Goal: Information Seeking & Learning: Learn about a topic

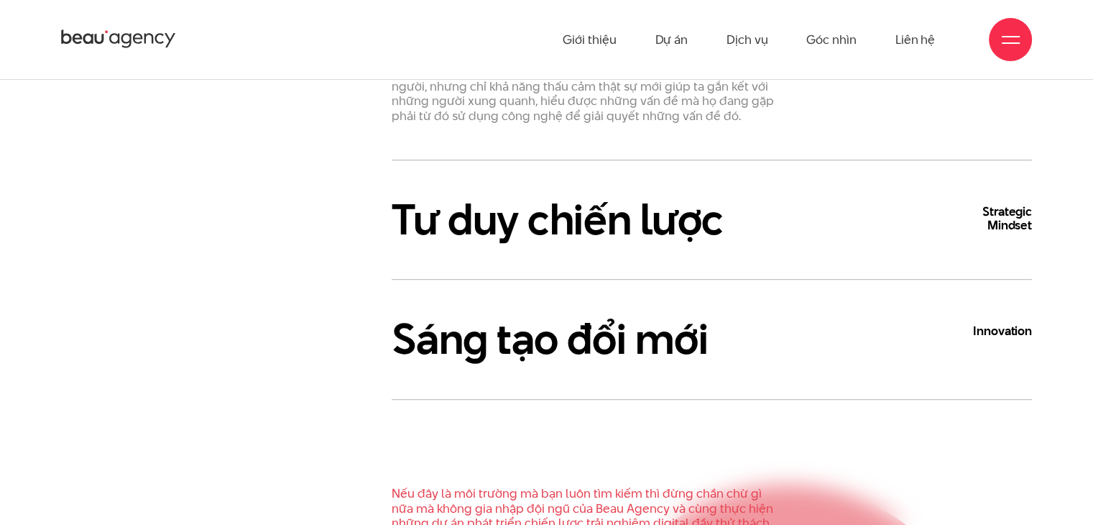
scroll to position [790, 0]
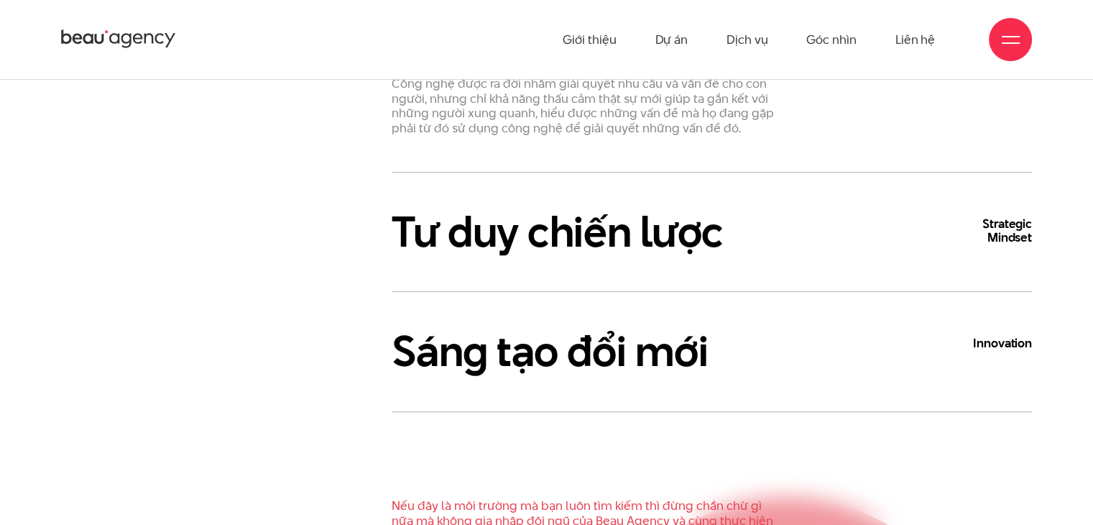
drag, startPoint x: 999, startPoint y: 231, endPoint x: 999, endPoint y: 244, distance: 12.9
click at [999, 244] on b "Strategic Mindset" at bounding box center [989, 230] width 86 height 27
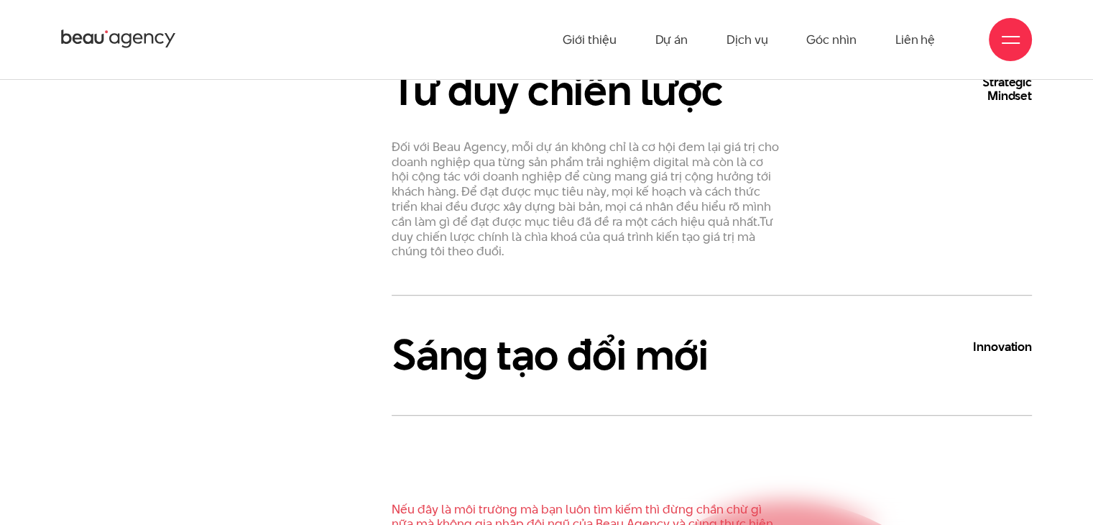
click at [592, 365] on h3 "Sáng tạo đổi mới Innovation" at bounding box center [712, 354] width 640 height 47
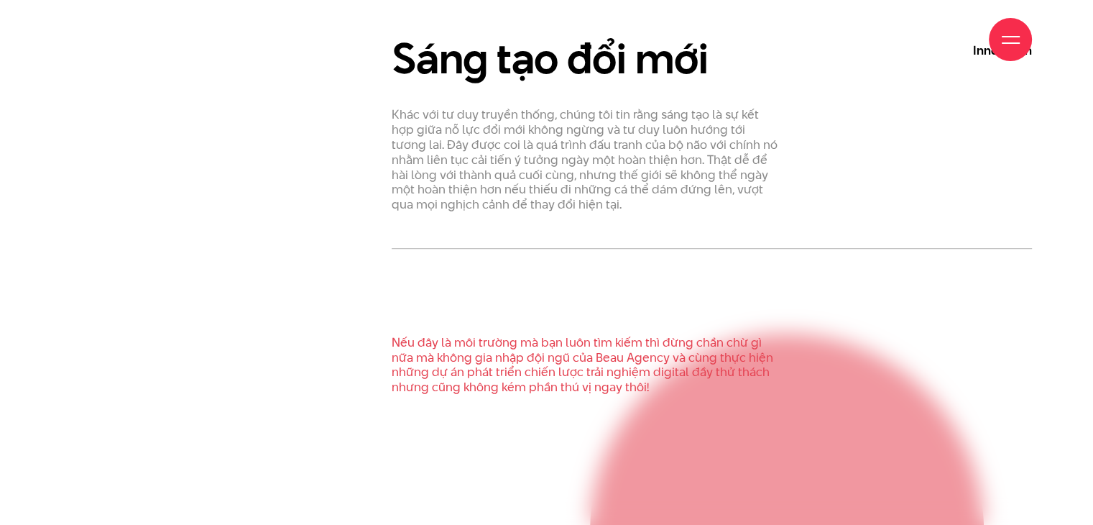
scroll to position [1006, 0]
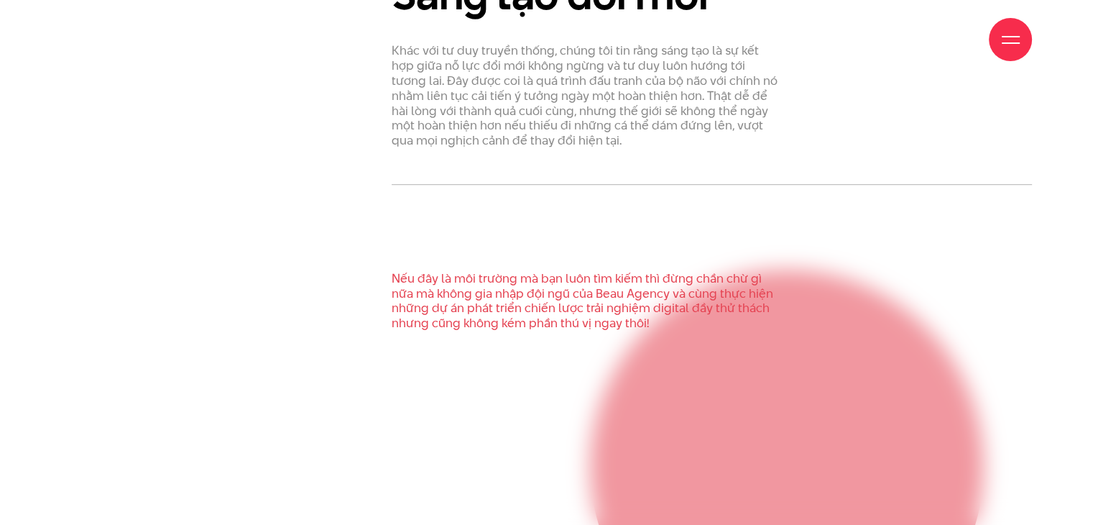
click at [599, 308] on p "Nếu đây là môi trường mà bạn luôn tìm kiếm thì đừng chần chừ gì nữa mà không gi…" at bounding box center [586, 301] width 388 height 60
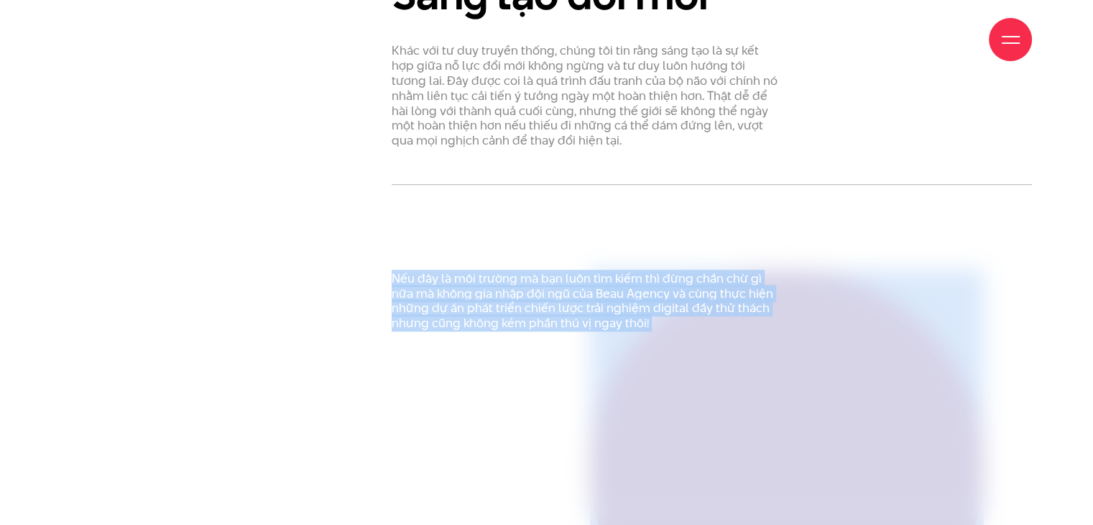
click at [599, 308] on p "Nếu đây là môi trường mà bạn luôn tìm kiếm thì đừng chần chừ gì nữa mà không gi…" at bounding box center [586, 301] width 388 height 60
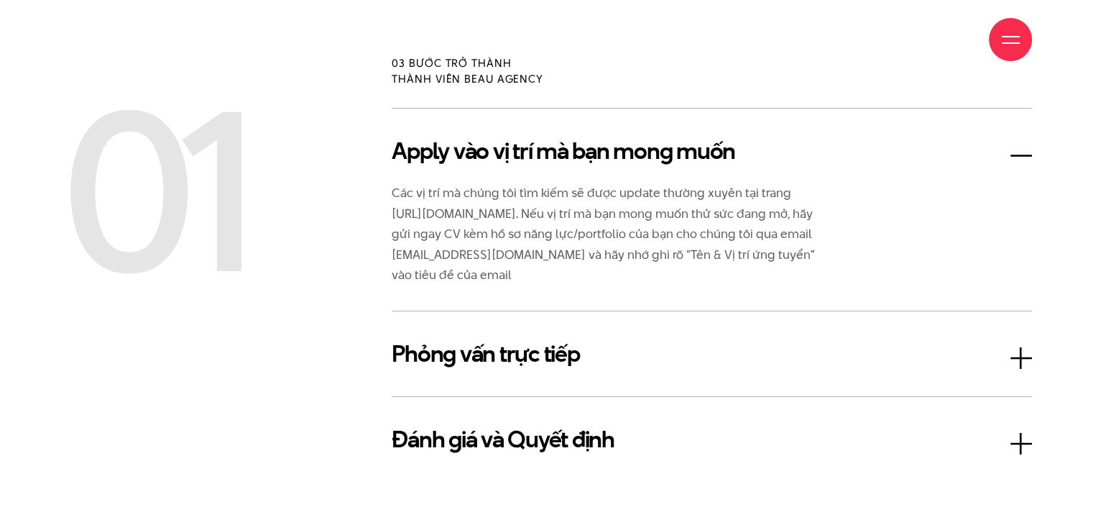
scroll to position [2371, 0]
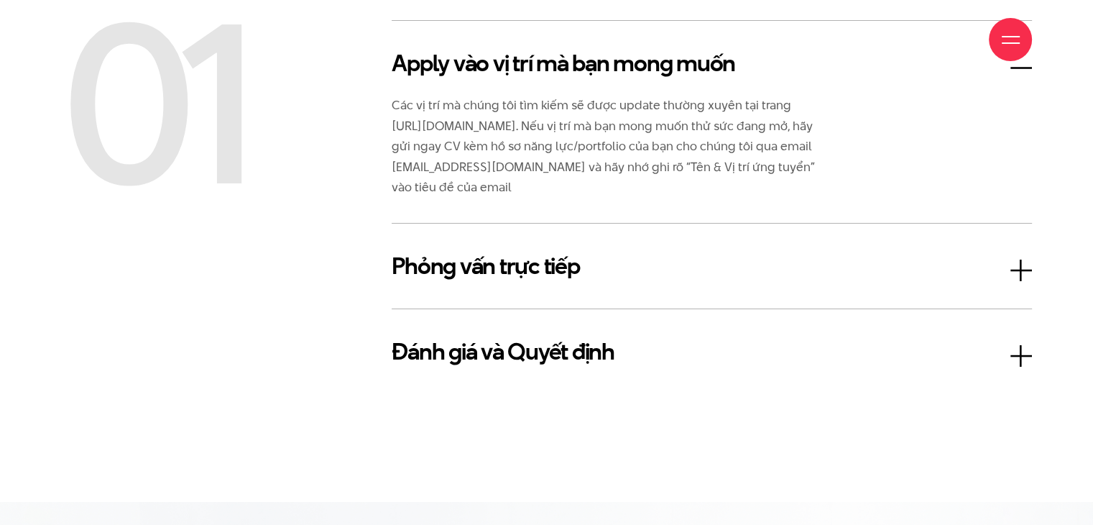
click at [527, 272] on h3 "Phỏng vấn trực tiếp" at bounding box center [712, 266] width 640 height 34
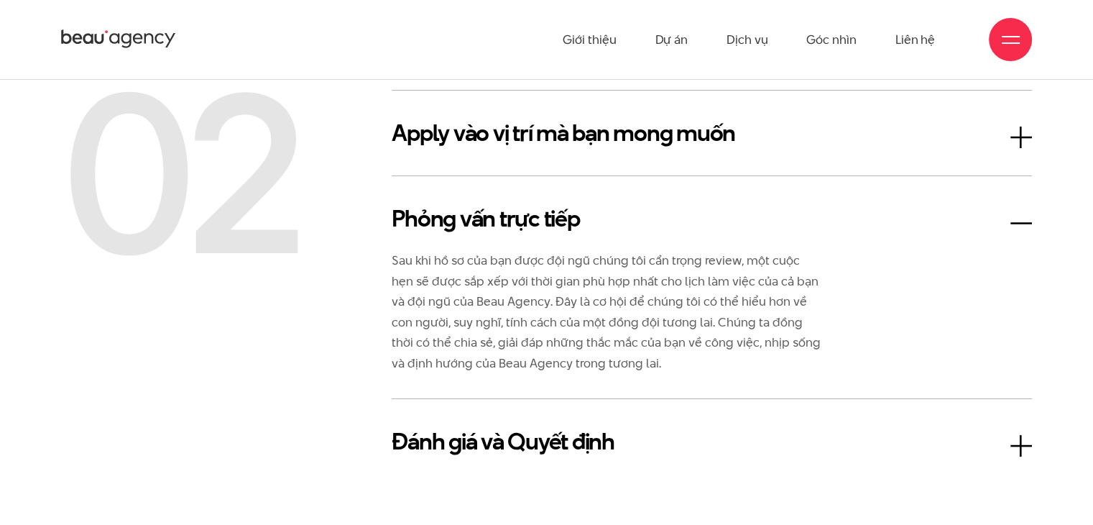
scroll to position [2299, 0]
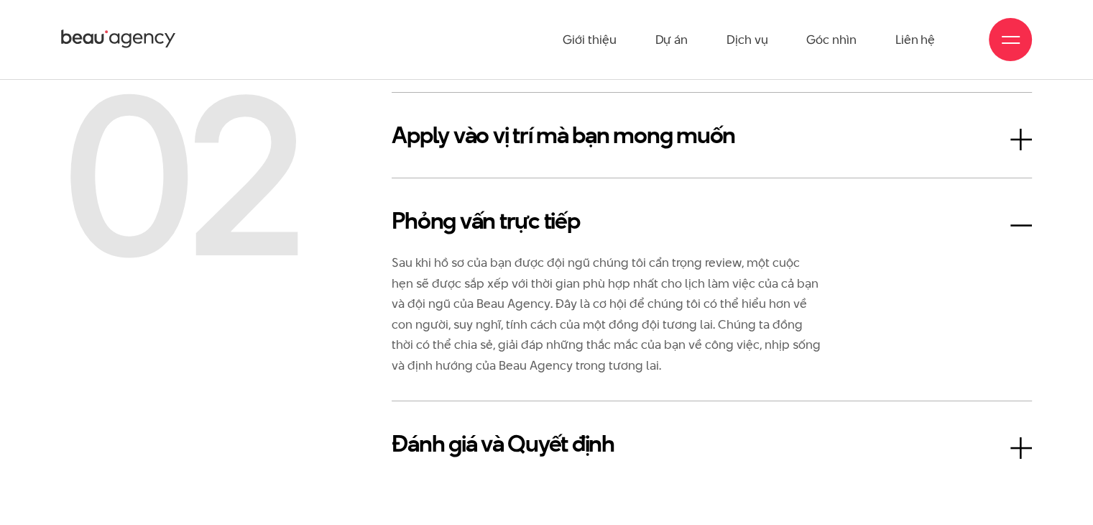
click at [525, 144] on h3 "Apply vào vị trí mà bạn mong muốn" at bounding box center [712, 135] width 640 height 34
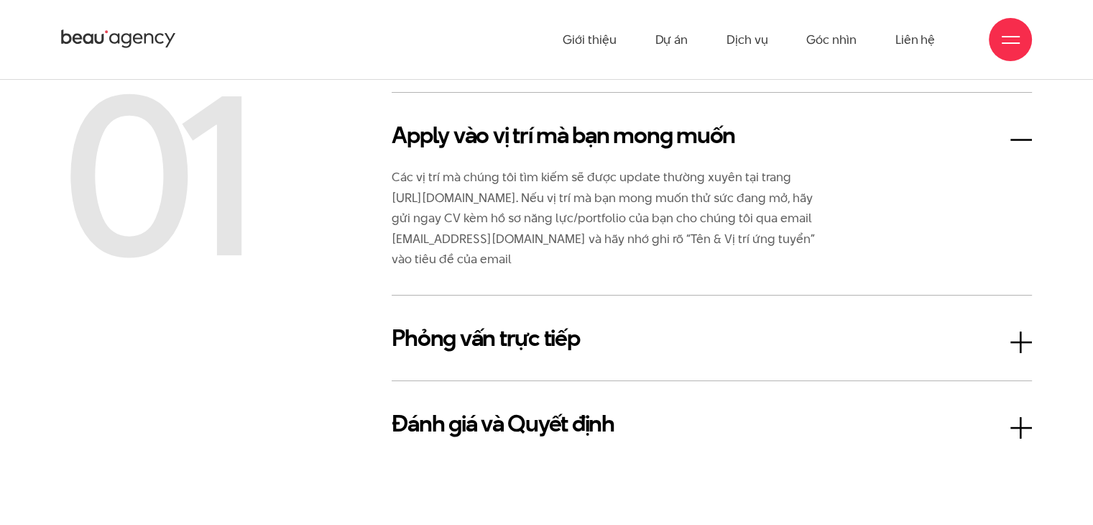
click at [517, 313] on div "Phỏng vấn trực tiếp Sau khi hồ sơ của bạn được đội ngũ chúng tôi cẩn trọng revi…" at bounding box center [712, 338] width 640 height 86
click at [518, 351] on h3 "Phỏng vấn trực tiếp" at bounding box center [712, 337] width 640 height 34
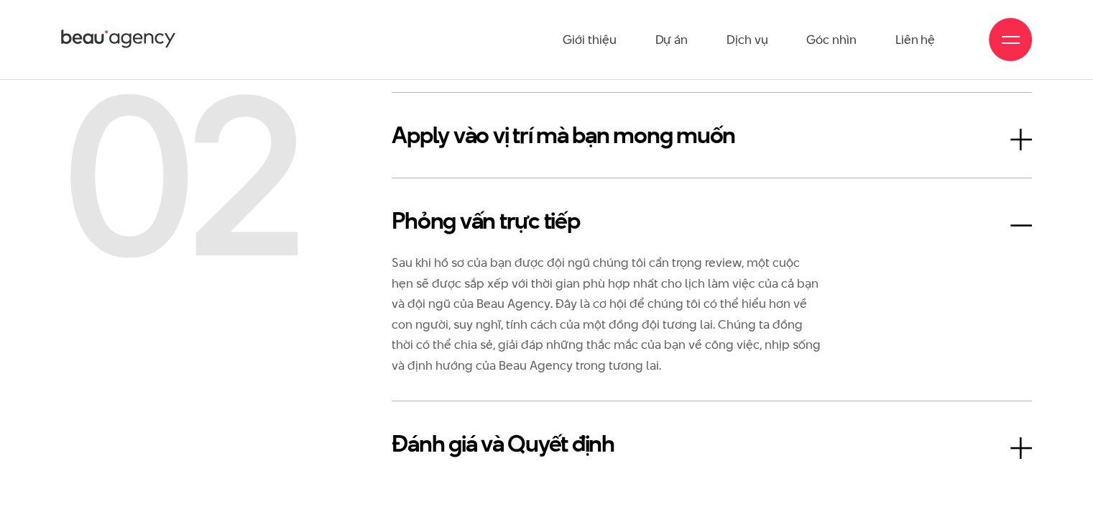
click at [529, 461] on div "Đánh giá và Quyết định Chúng tôi luôn đánh giá ứng viên tiềm năng dựa trên hai …" at bounding box center [712, 443] width 640 height 86
click at [525, 439] on h3 "Đánh giá và Quyết định" at bounding box center [712, 443] width 640 height 34
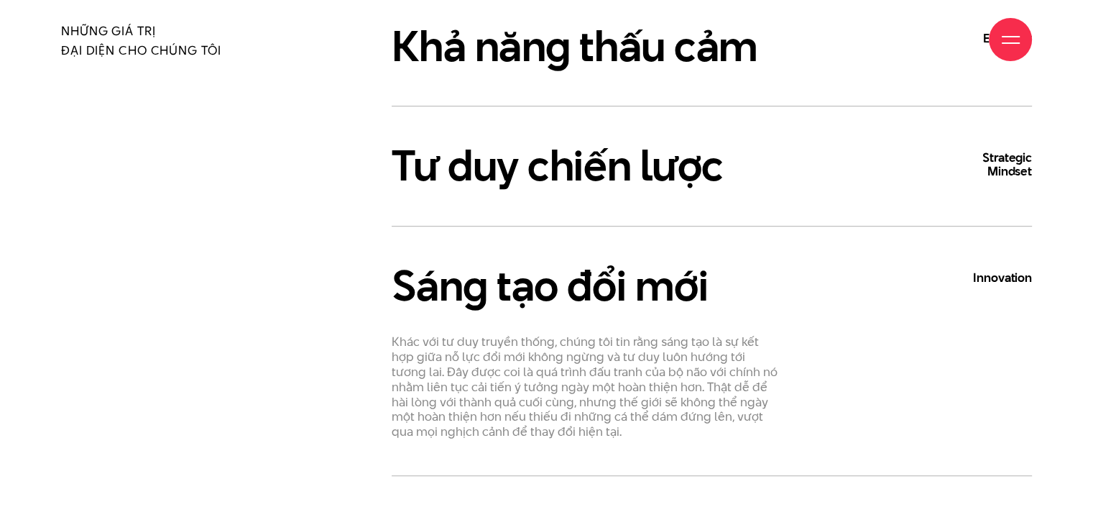
scroll to position [719, 0]
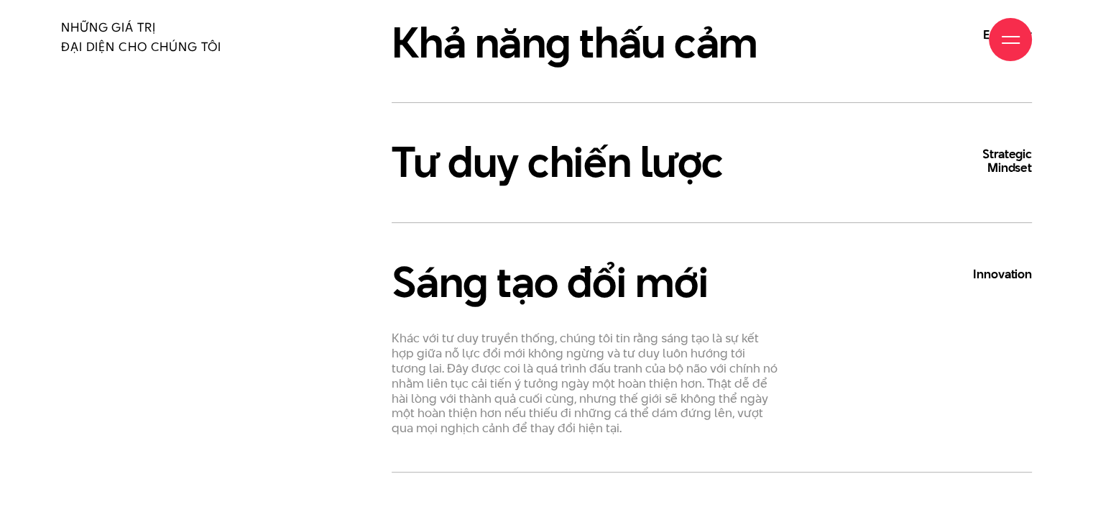
click at [589, 64] on div "Giới thiệu Dự án Dịch vụ Góc nhìn Liên hệ" at bounding box center [546, 39] width 971 height 79
click at [598, 52] on div "Giới thiệu Dự án Dịch vụ Góc nhìn Liên hệ" at bounding box center [546, 39] width 971 height 79
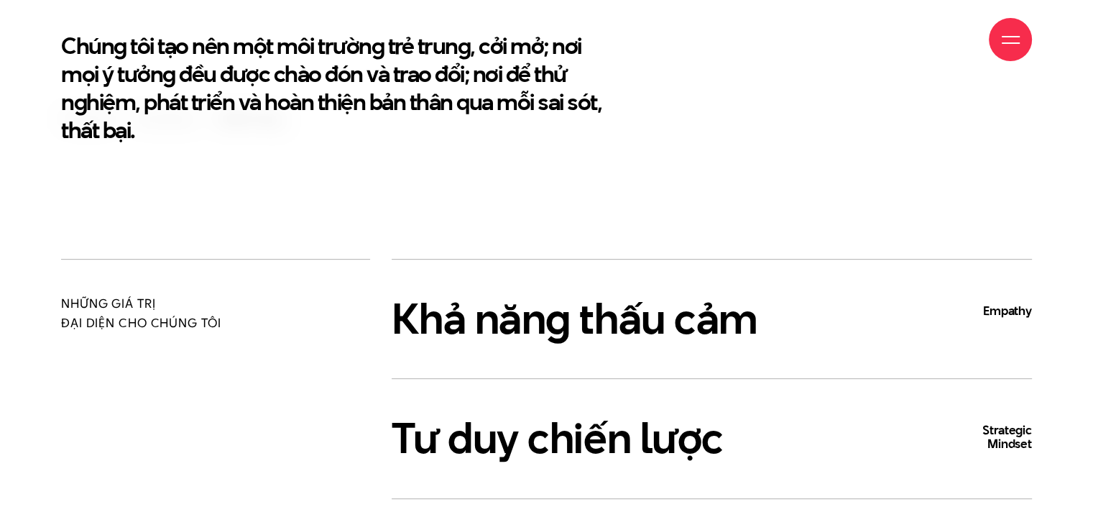
scroll to position [575, 0]
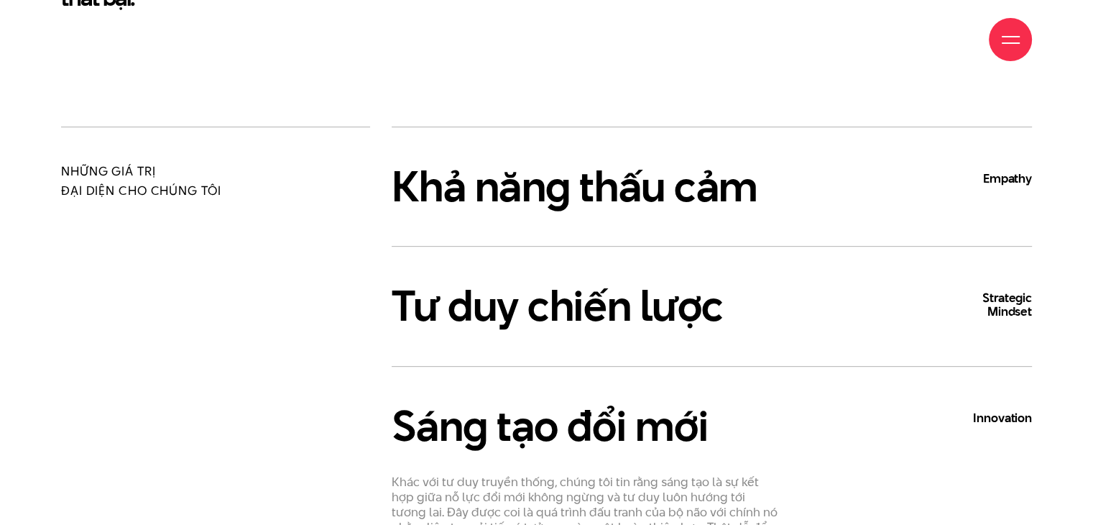
click at [603, 191] on h3 "Khả năng thấu cảm Empathy" at bounding box center [712, 186] width 640 height 47
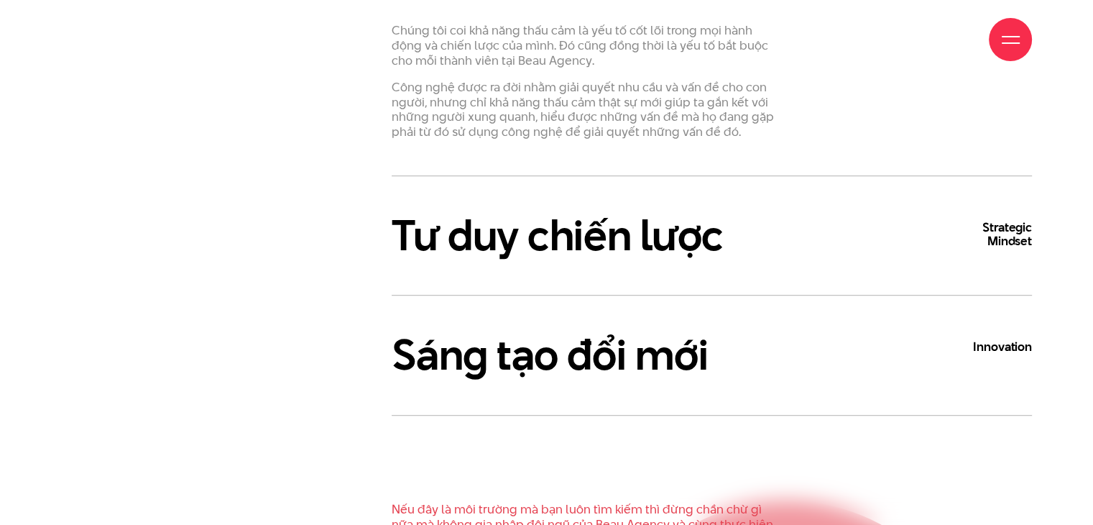
scroll to position [934, 0]
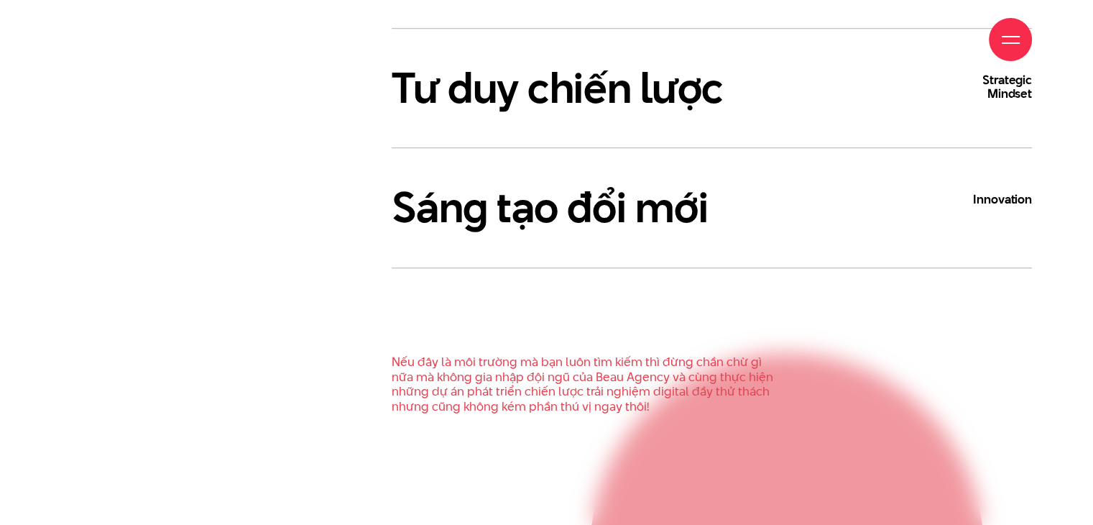
click at [573, 219] on h3 "Sáng tạo đổi mới Innovation" at bounding box center [712, 207] width 640 height 47
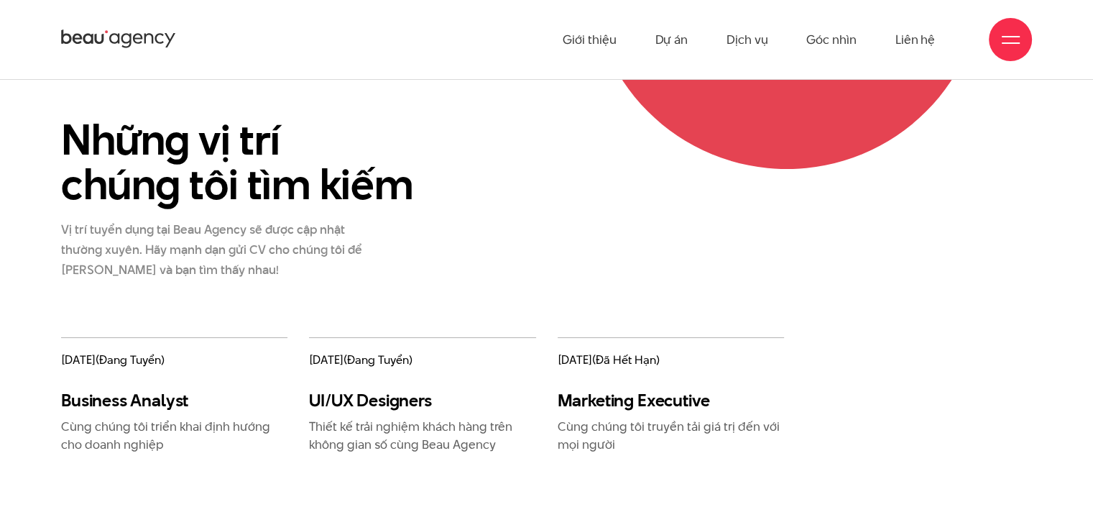
scroll to position [1437, 0]
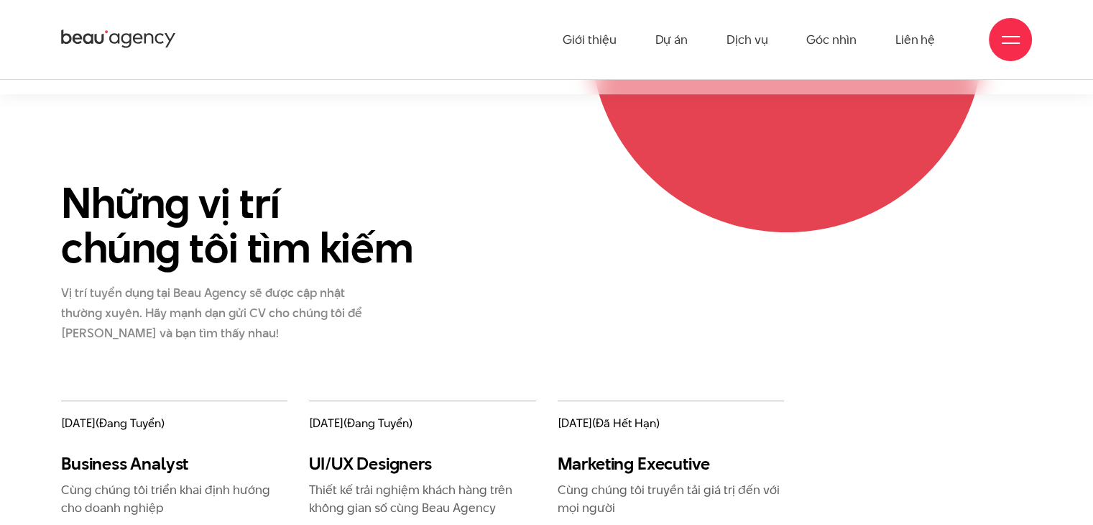
click at [207, 311] on p "Vị trí tuyển dụng tại Beau Agency sẽ được cập nhật thường xuyên. Hãy mạnh dạn g…" at bounding box center [213, 312] width 305 height 60
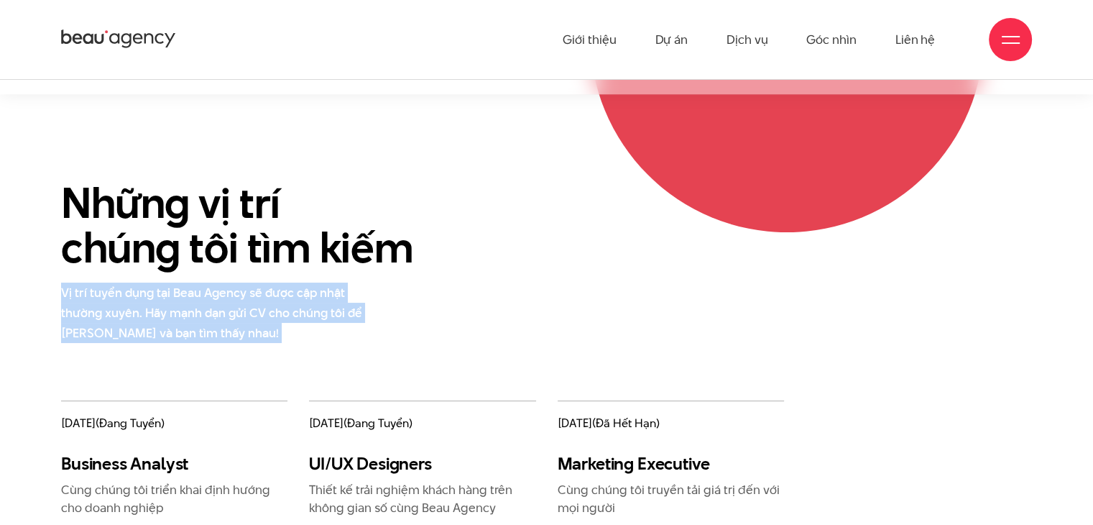
click at [207, 311] on p "Vị trí tuyển dụng tại Beau Agency sẽ được cập nhật thường xuyên. Hãy mạnh dạn g…" at bounding box center [213, 312] width 305 height 60
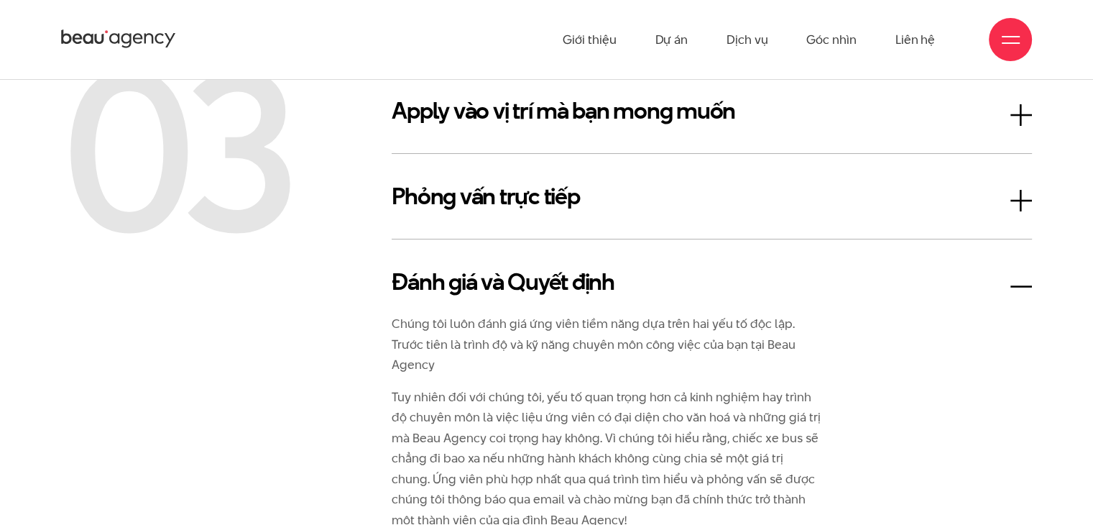
scroll to position [2227, 0]
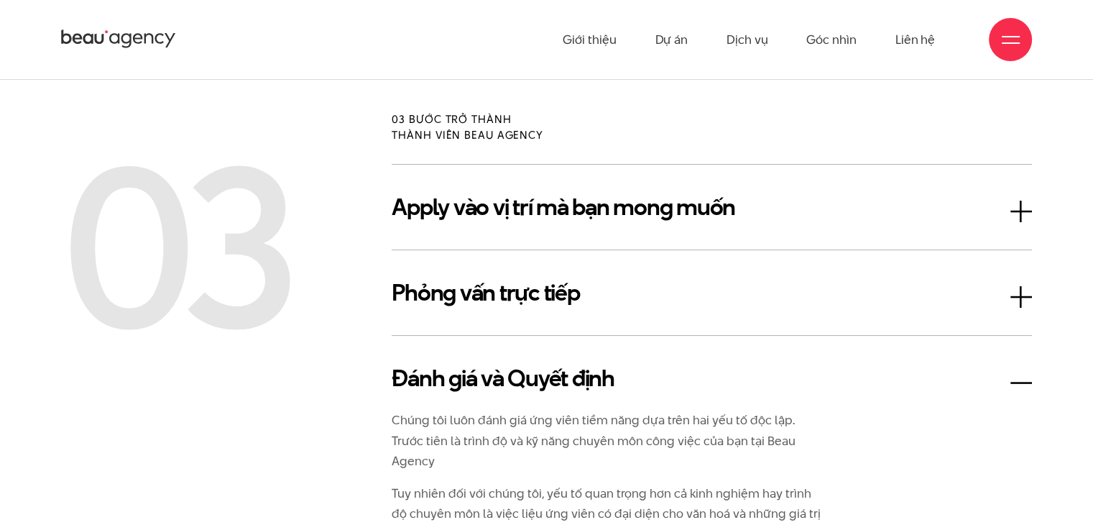
click at [514, 208] on h3 "Apply vào vị trí mà bạn mong muốn" at bounding box center [712, 207] width 640 height 34
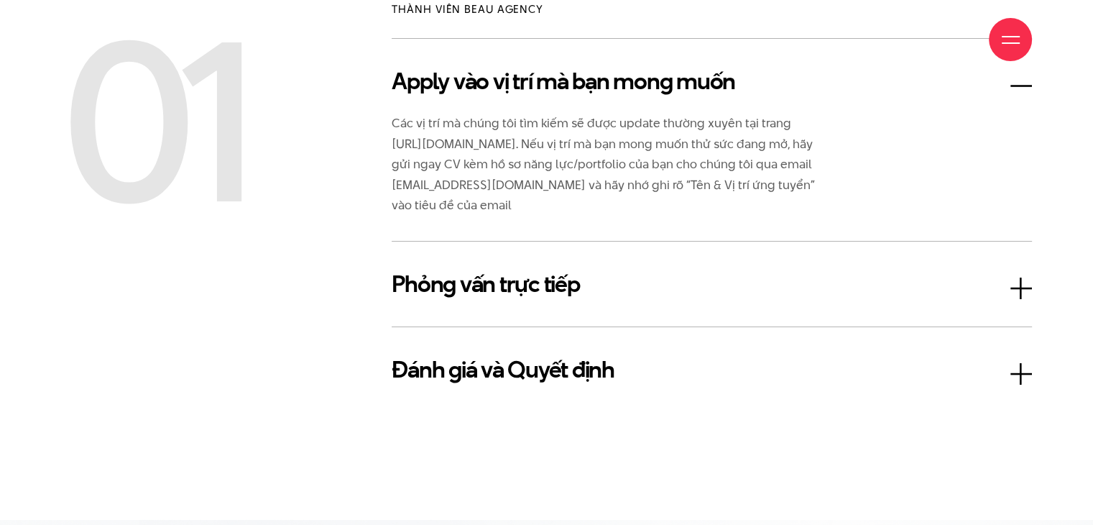
scroll to position [2371, 0]
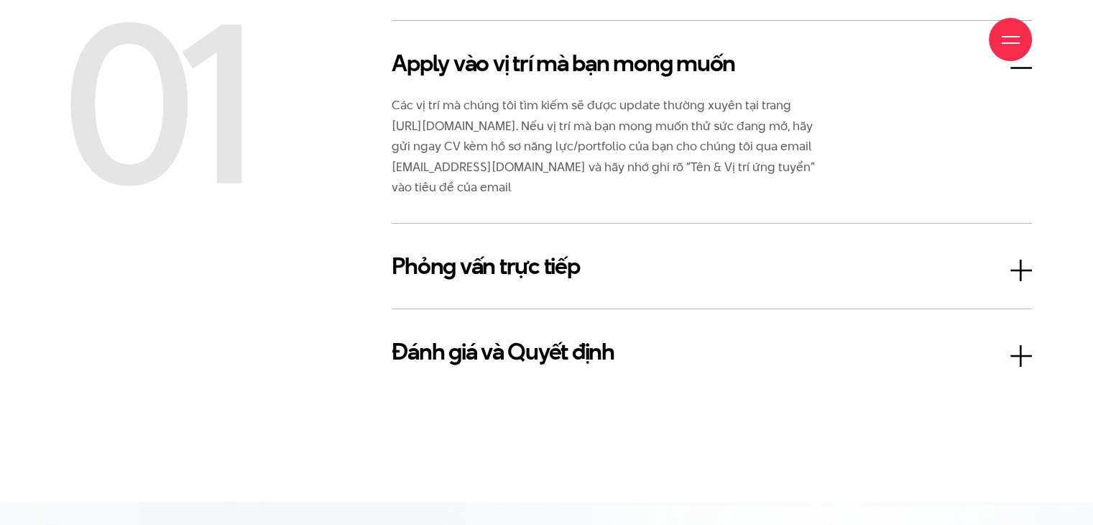
click at [499, 257] on h3 "Phỏng vấn trực tiếp" at bounding box center [712, 266] width 640 height 34
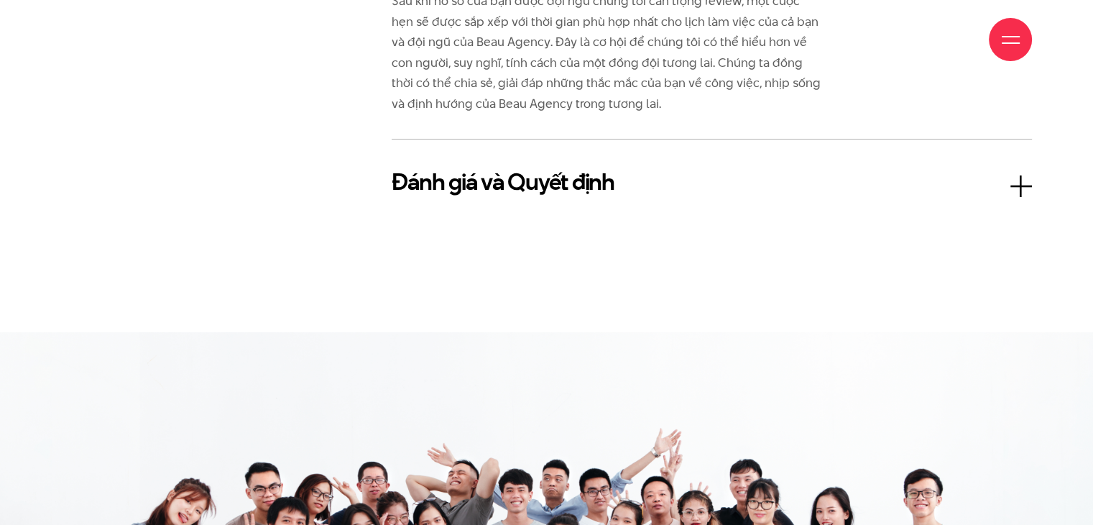
scroll to position [2587, 0]
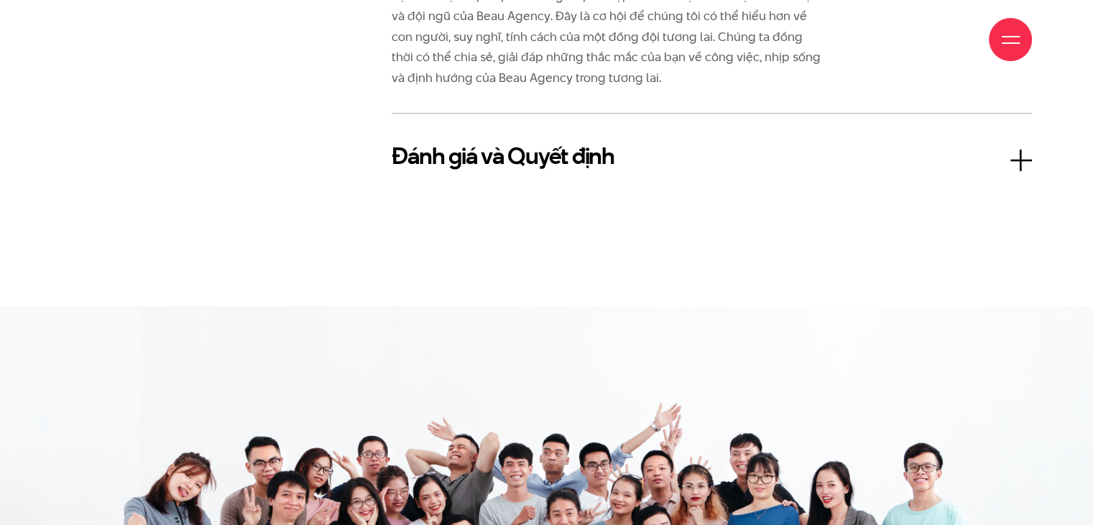
click at [536, 180] on div "Đánh giá và Quyết định Chúng tôi luôn đánh giá ứng viên tiềm năng dựa trên hai …" at bounding box center [712, 156] width 640 height 86
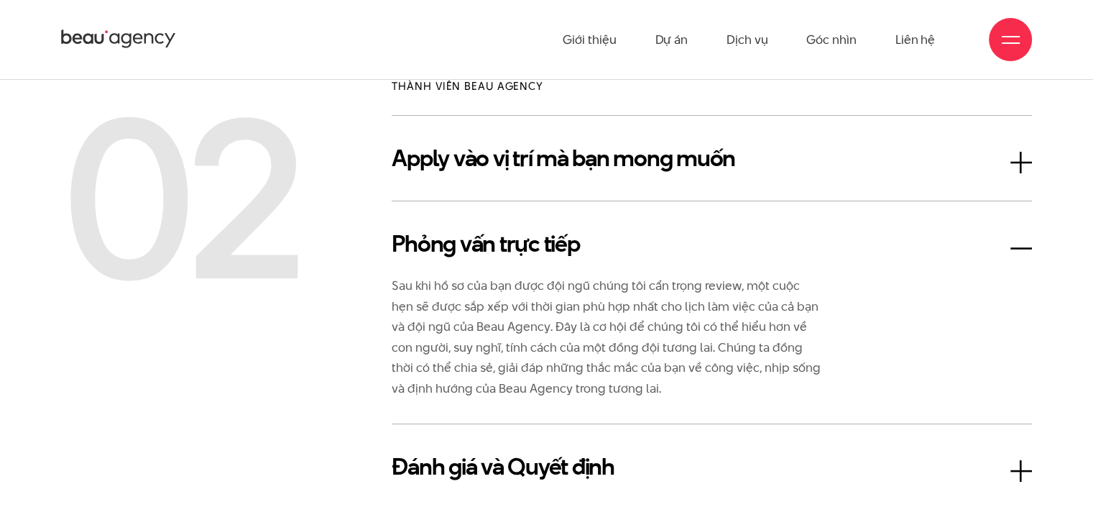
scroll to position [2227, 0]
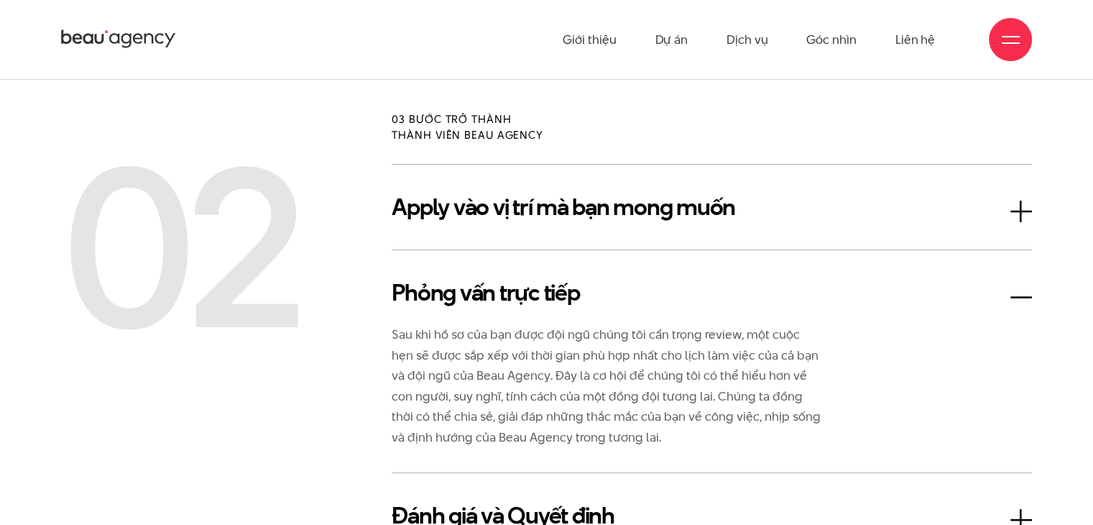
click at [529, 198] on h3 "Apply vào vị trí mà bạn mong muốn" at bounding box center [712, 207] width 640 height 34
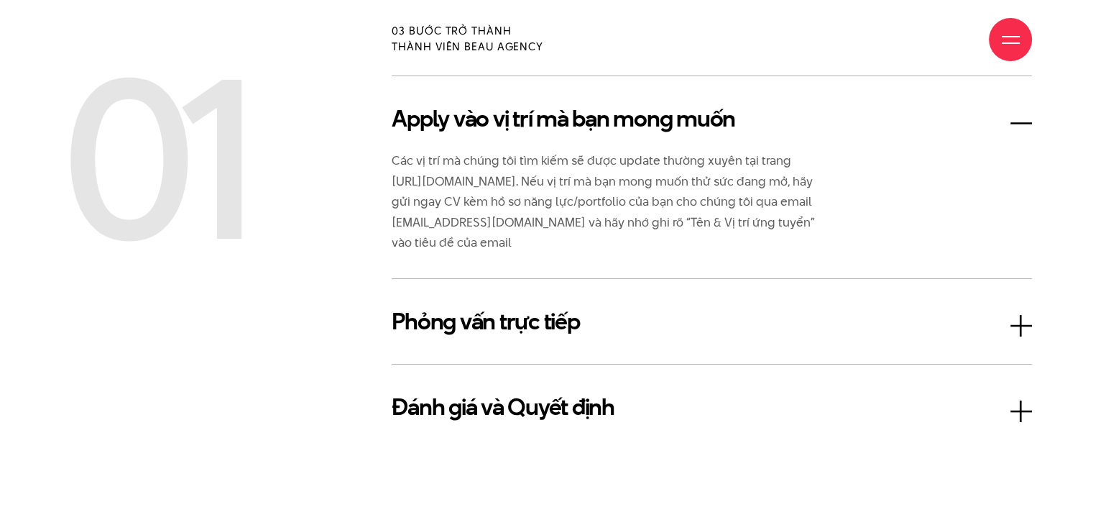
scroll to position [2371, 0]
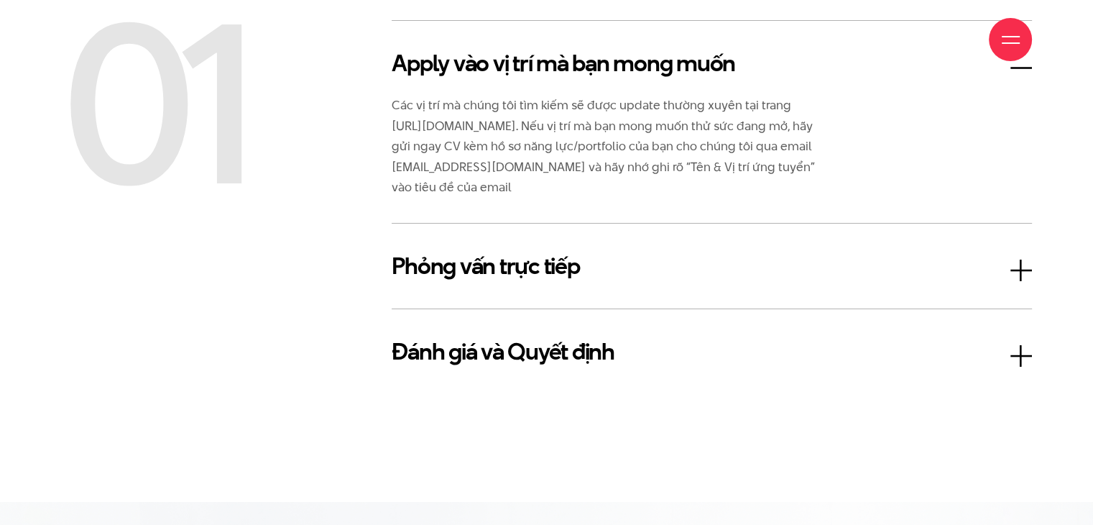
click at [491, 277] on h3 "Phỏng vấn trực tiếp" at bounding box center [712, 266] width 640 height 34
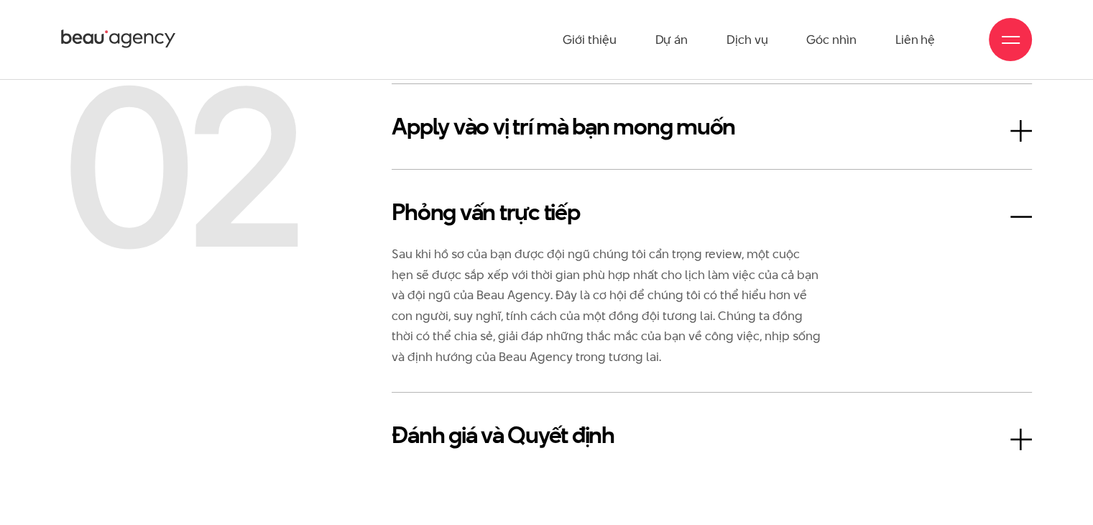
scroll to position [2299, 0]
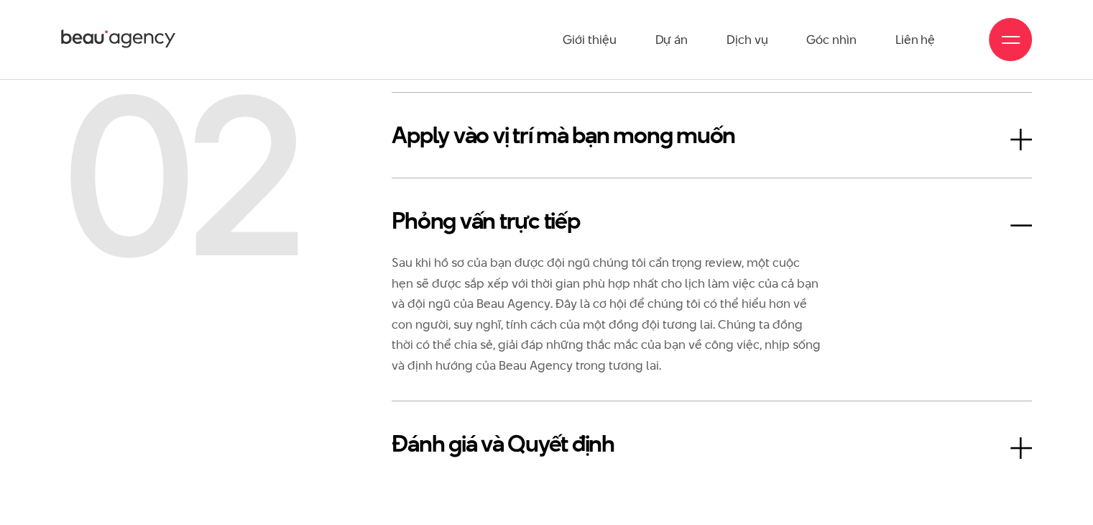
click at [468, 133] on h3 "Apply vào vị trí mà bạn mong muốn" at bounding box center [712, 135] width 640 height 34
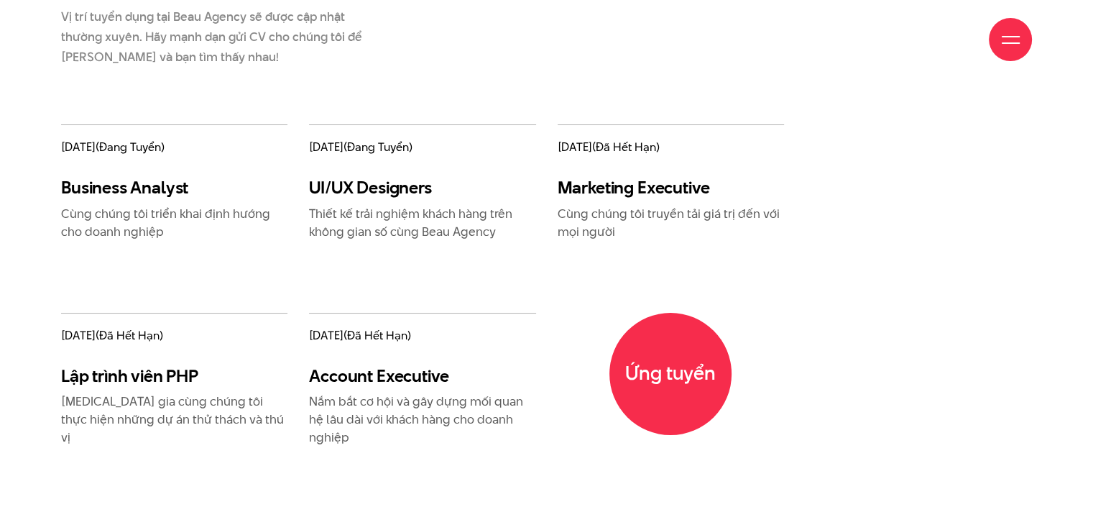
scroll to position [1868, 0]
